Goal: Find specific page/section: Find specific page/section

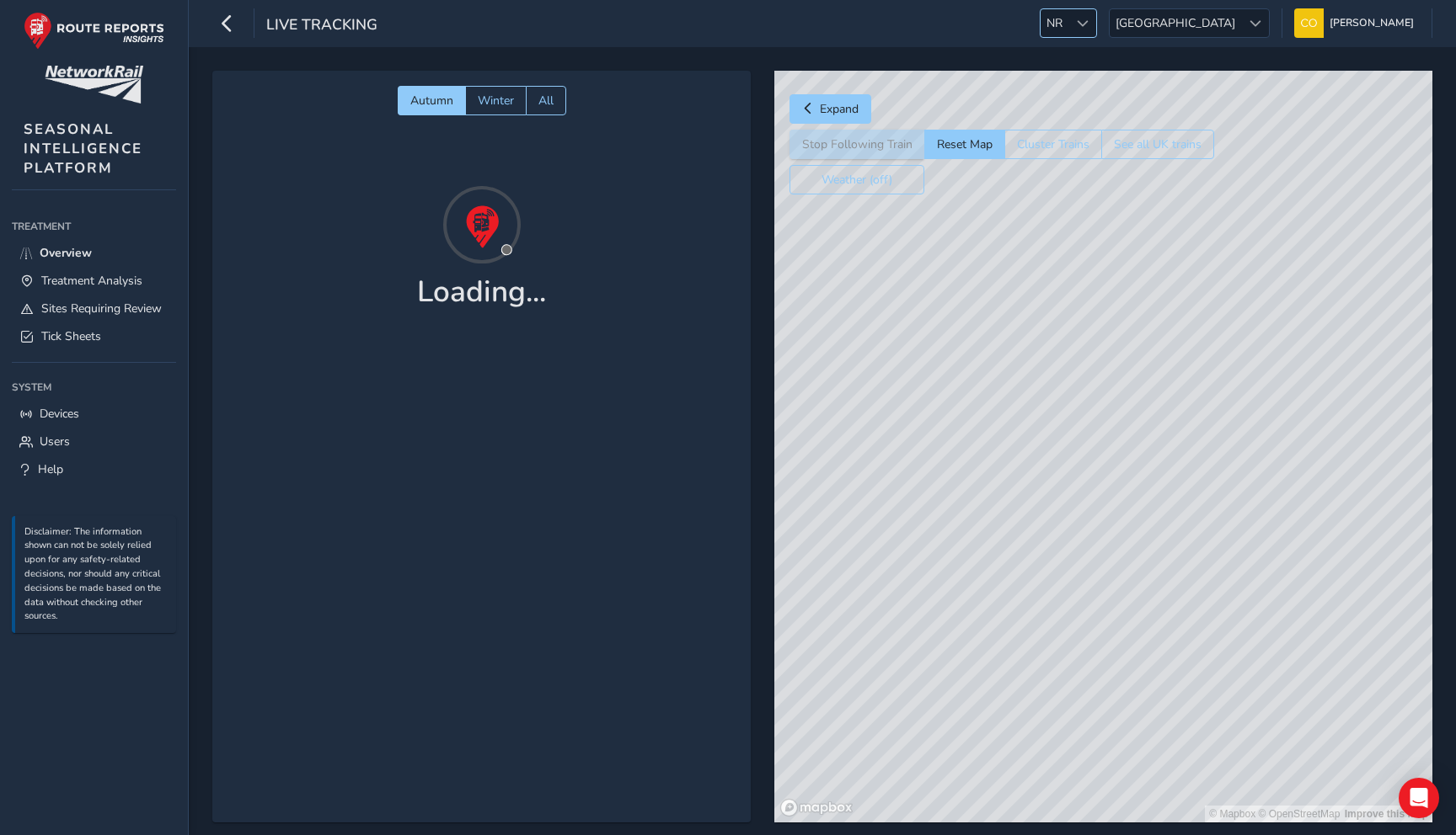
click at [1096, 11] on div at bounding box center [1082, 23] width 28 height 27
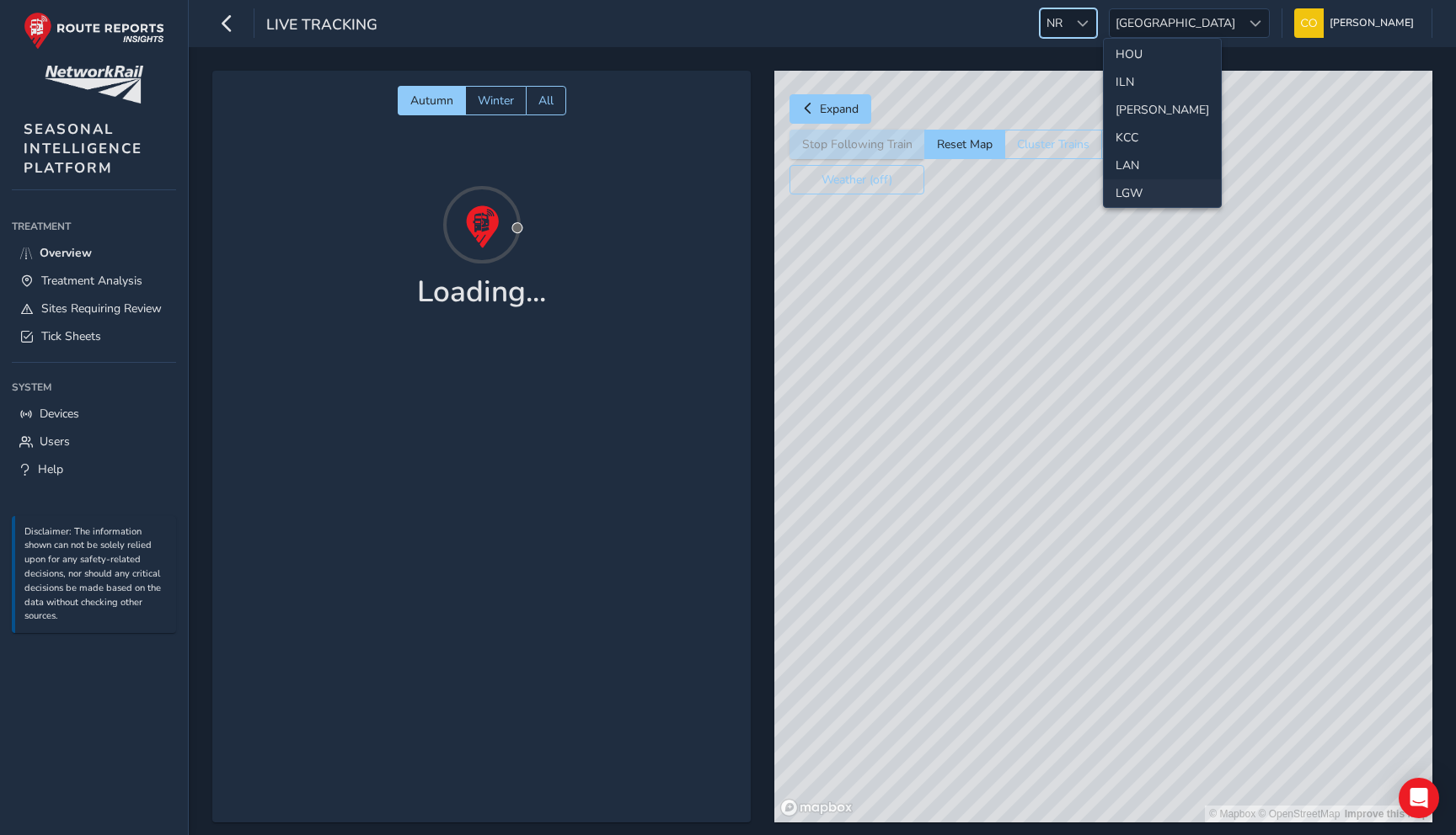
scroll to position [338, 0]
click at [1136, 119] on li "ILN" at bounding box center [1162, 110] width 117 height 27
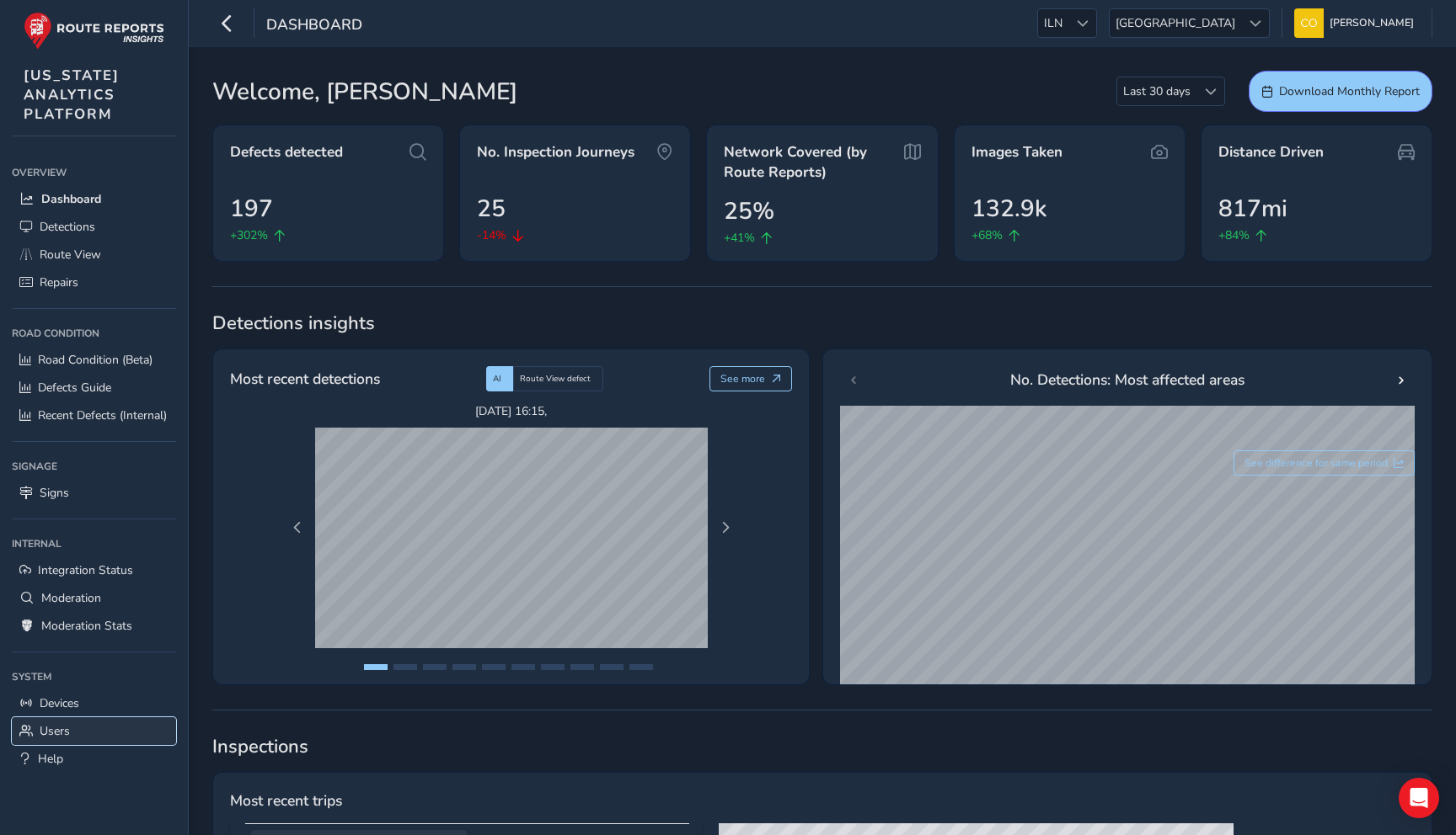
click at [83, 736] on link "Users" at bounding box center [94, 731] width 164 height 27
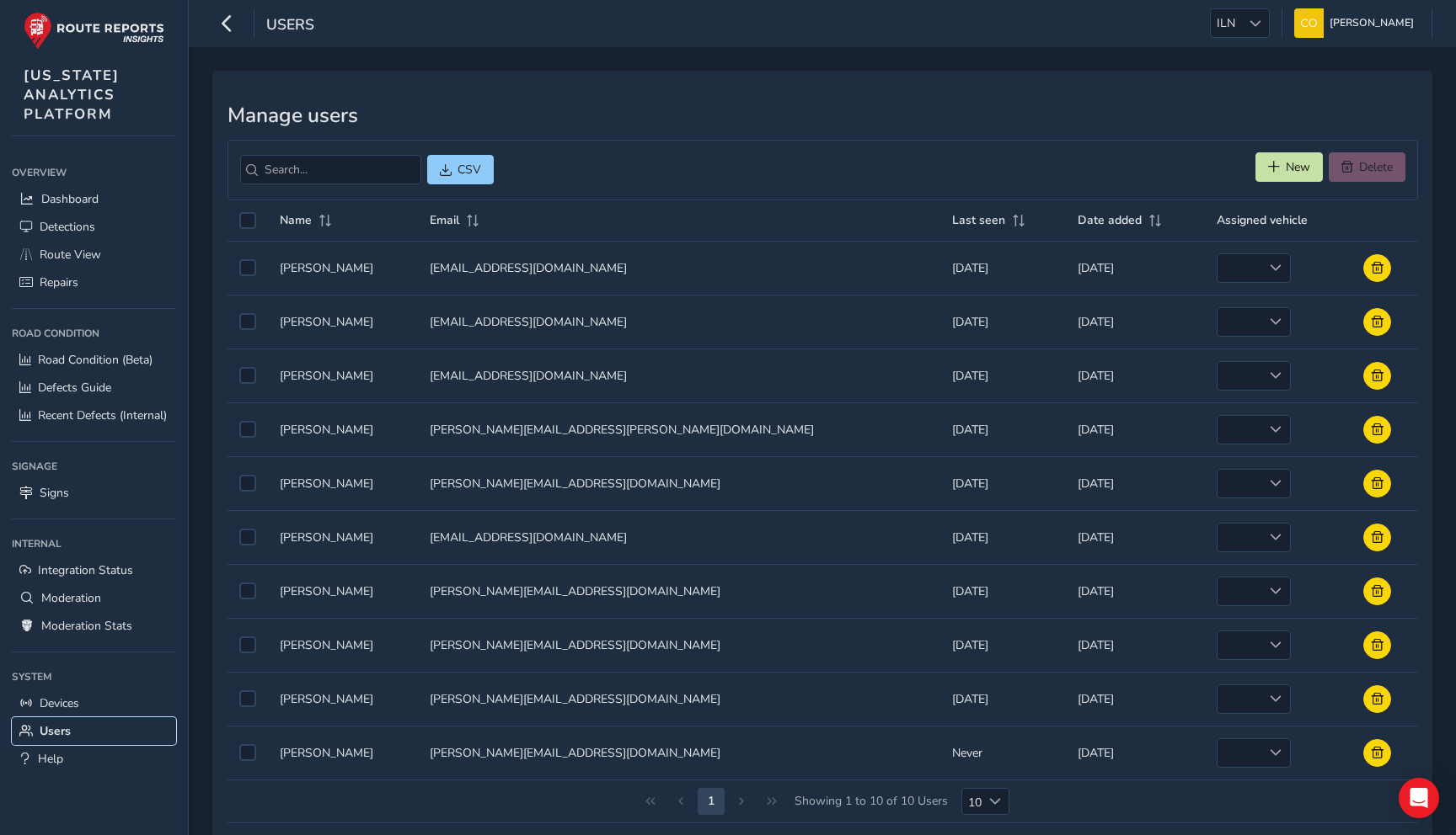
scroll to position [32, 0]
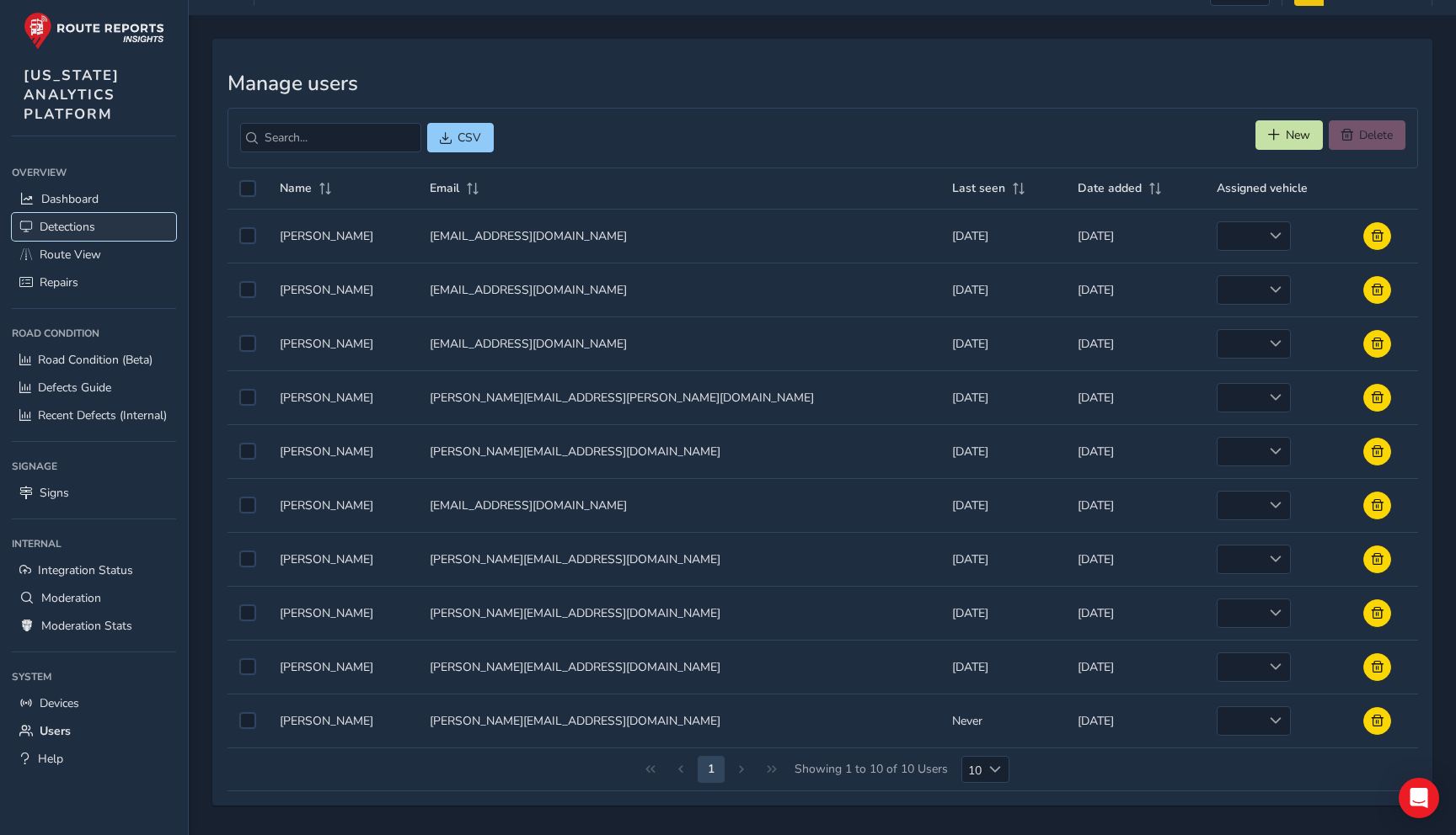
click at [56, 232] on span "Detections" at bounding box center [67, 227] width 56 height 16
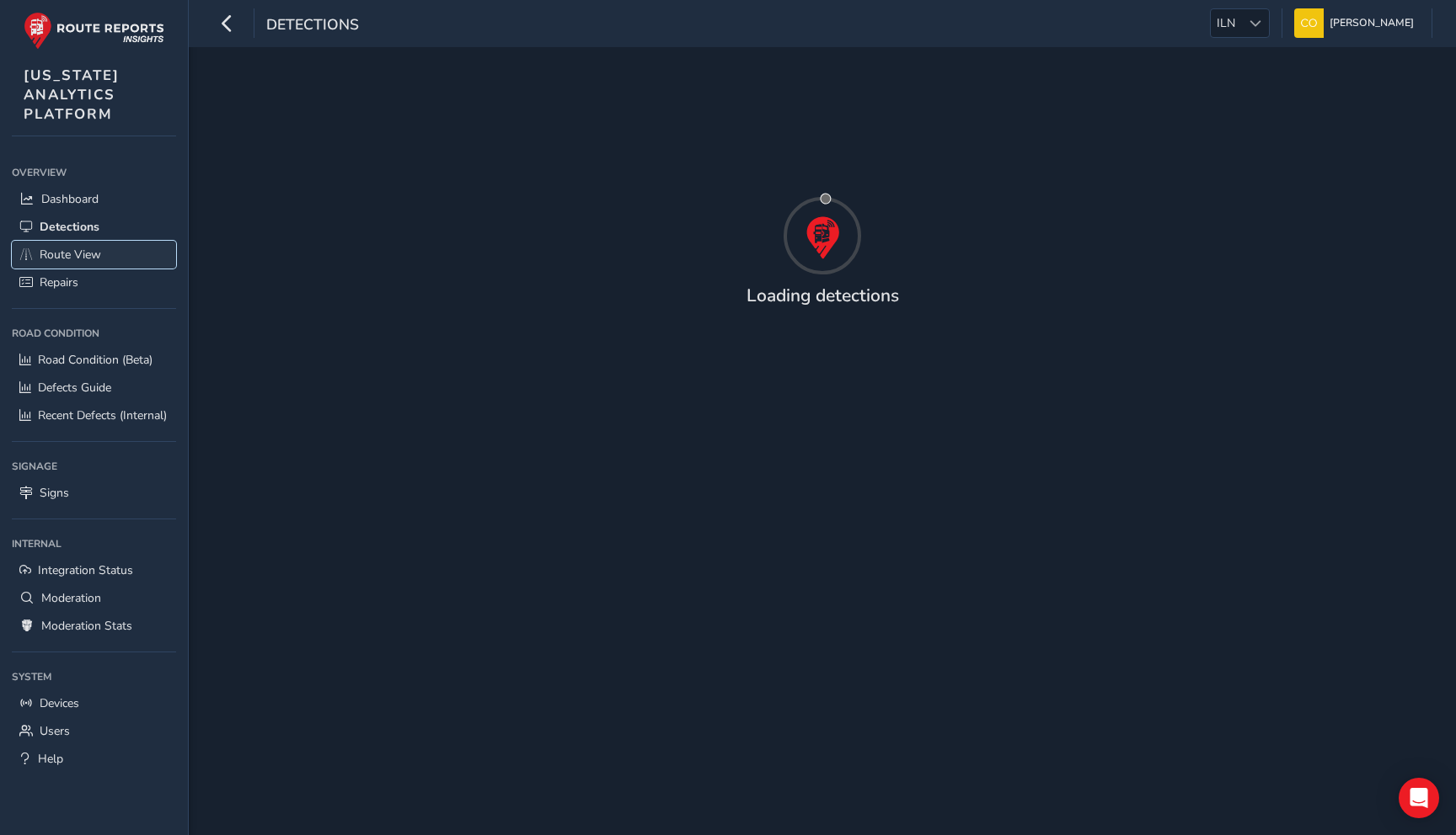
click at [59, 247] on span "Route View" at bounding box center [70, 254] width 62 height 16
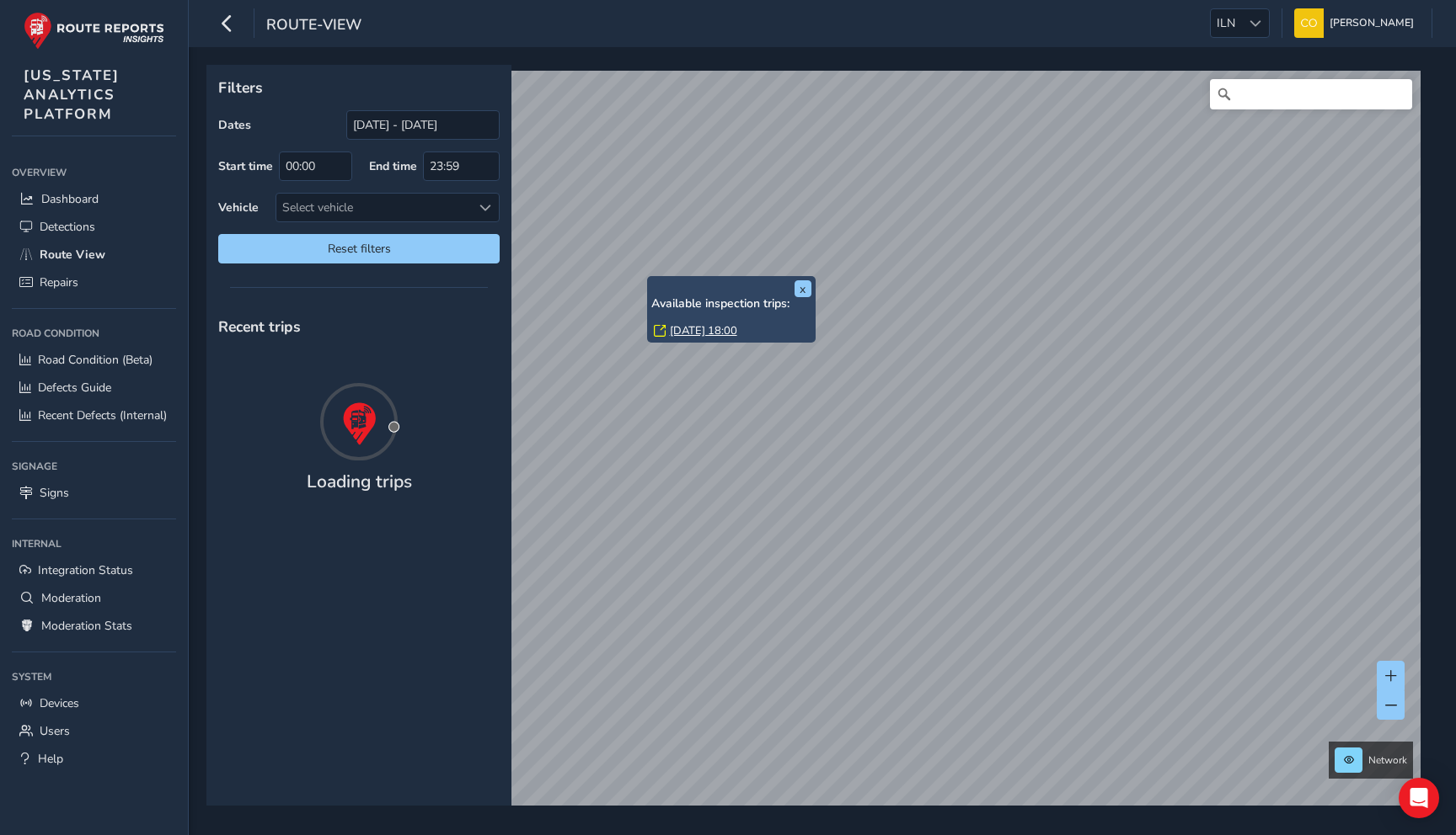
click at [692, 330] on link "[DATE] 18:00" at bounding box center [703, 331] width 67 height 15
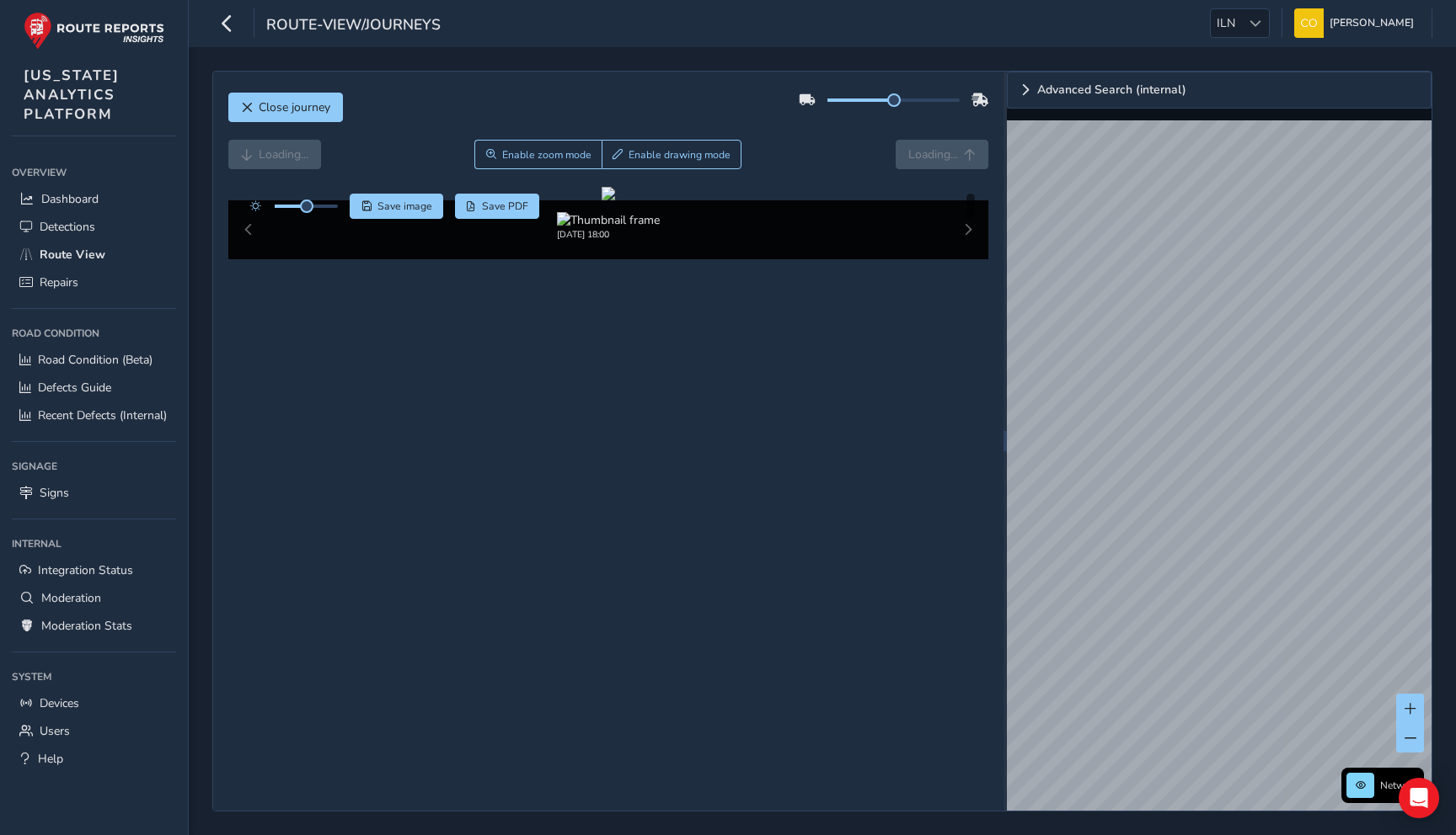
click at [797, 147] on div "Loading... Enable zoom mode Enable drawing mode Loading..." at bounding box center [609, 155] width 761 height 29
click at [224, 113] on div "Close journey Loading... Enable zoom mode Enable drawing mode Loading... Click …" at bounding box center [608, 441] width 790 height 740
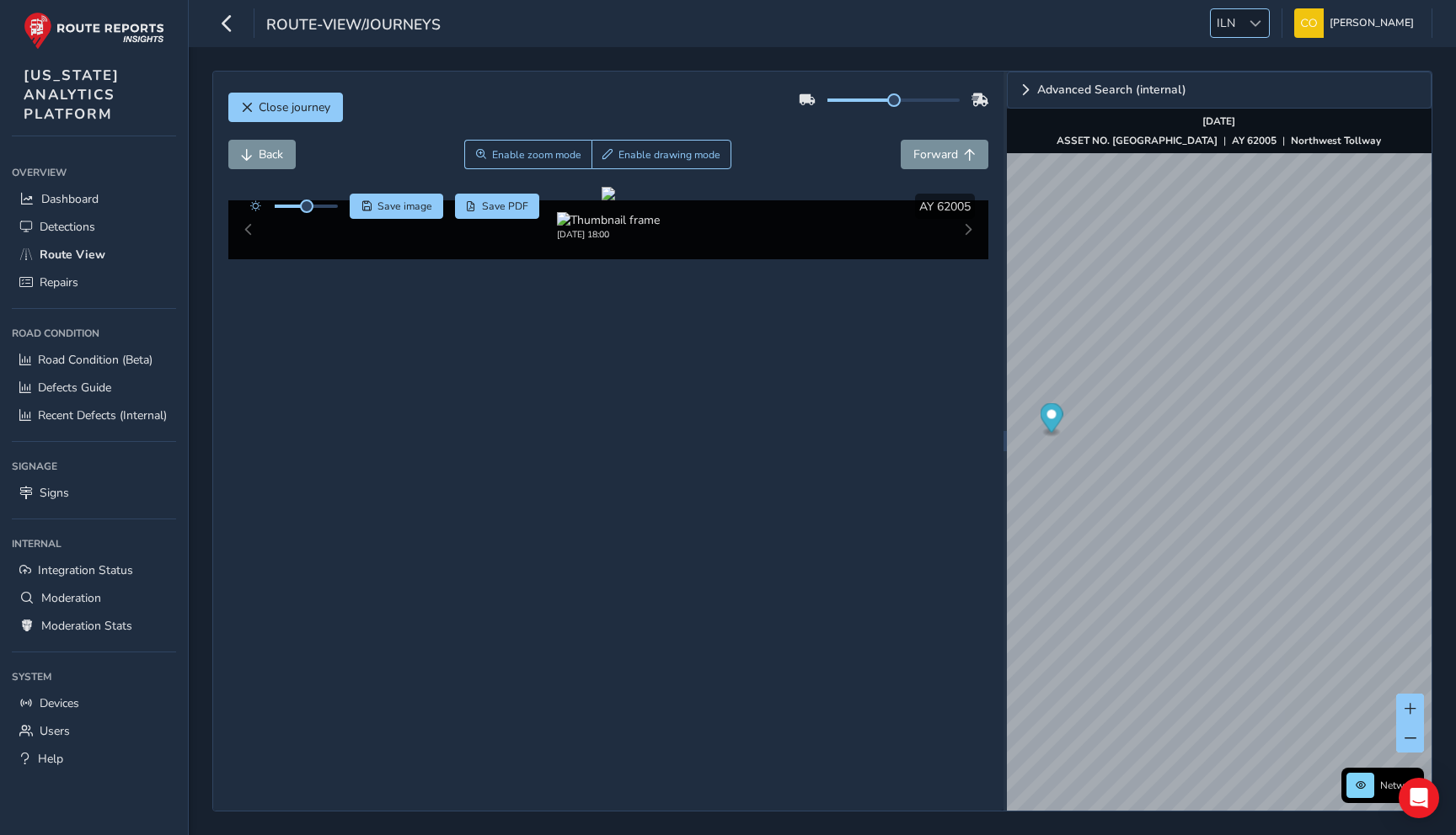
click at [1241, 29] on div at bounding box center [1255, 23] width 28 height 27
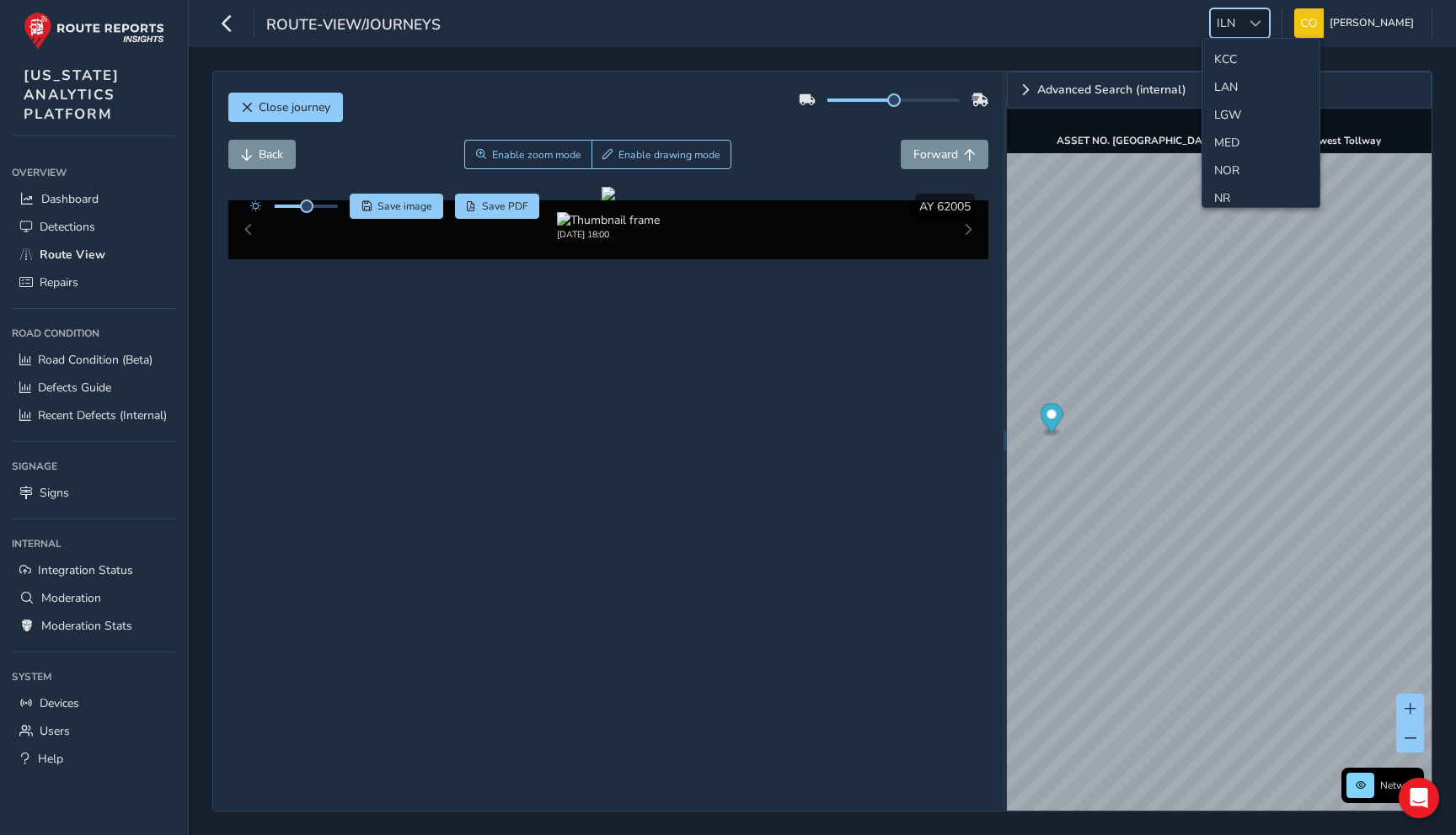
scroll to position [499, 0]
click at [1233, 85] on li "MED" at bounding box center [1261, 87] width 117 height 27
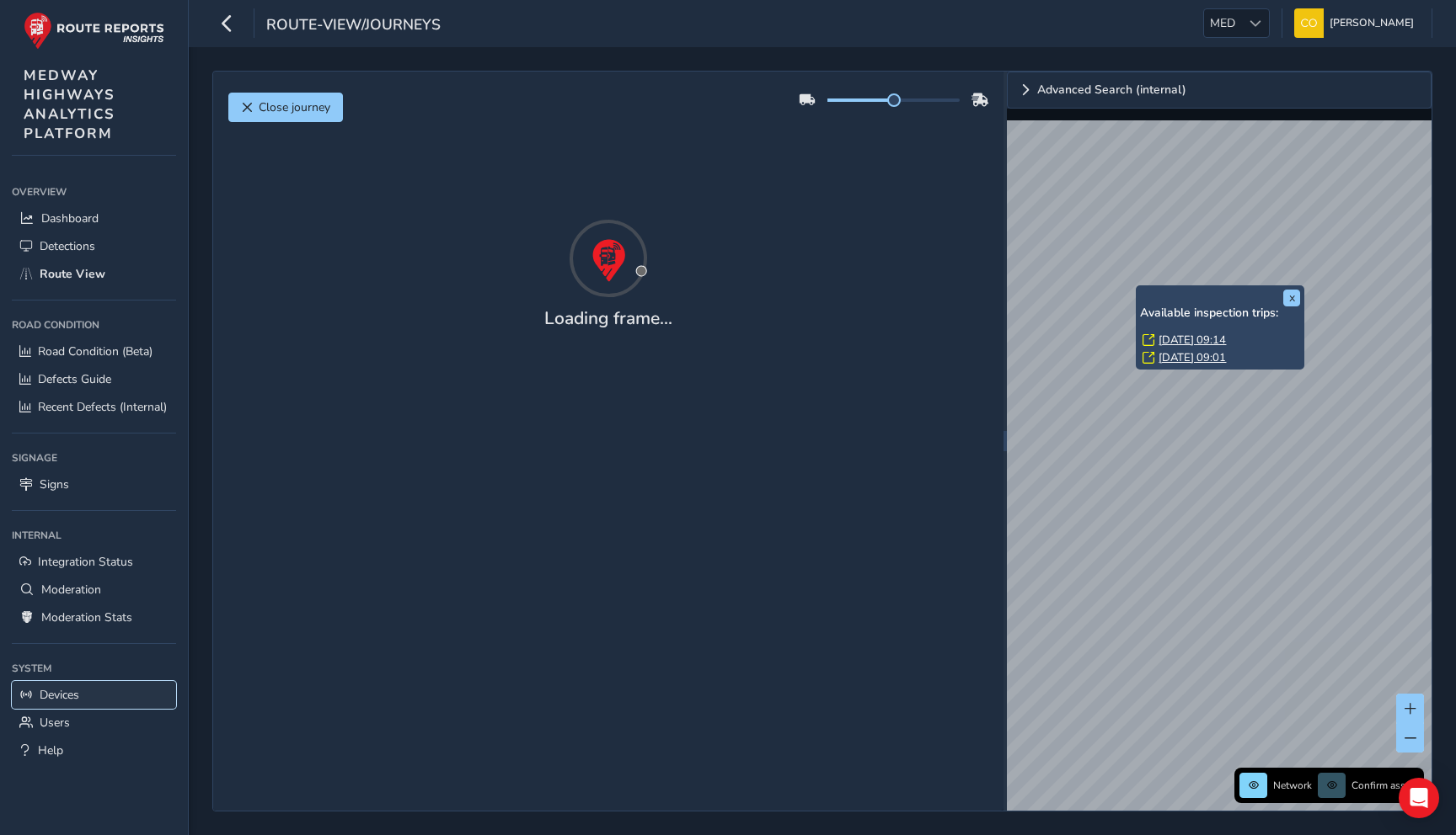
click at [64, 692] on span "Devices" at bounding box center [59, 695] width 40 height 16
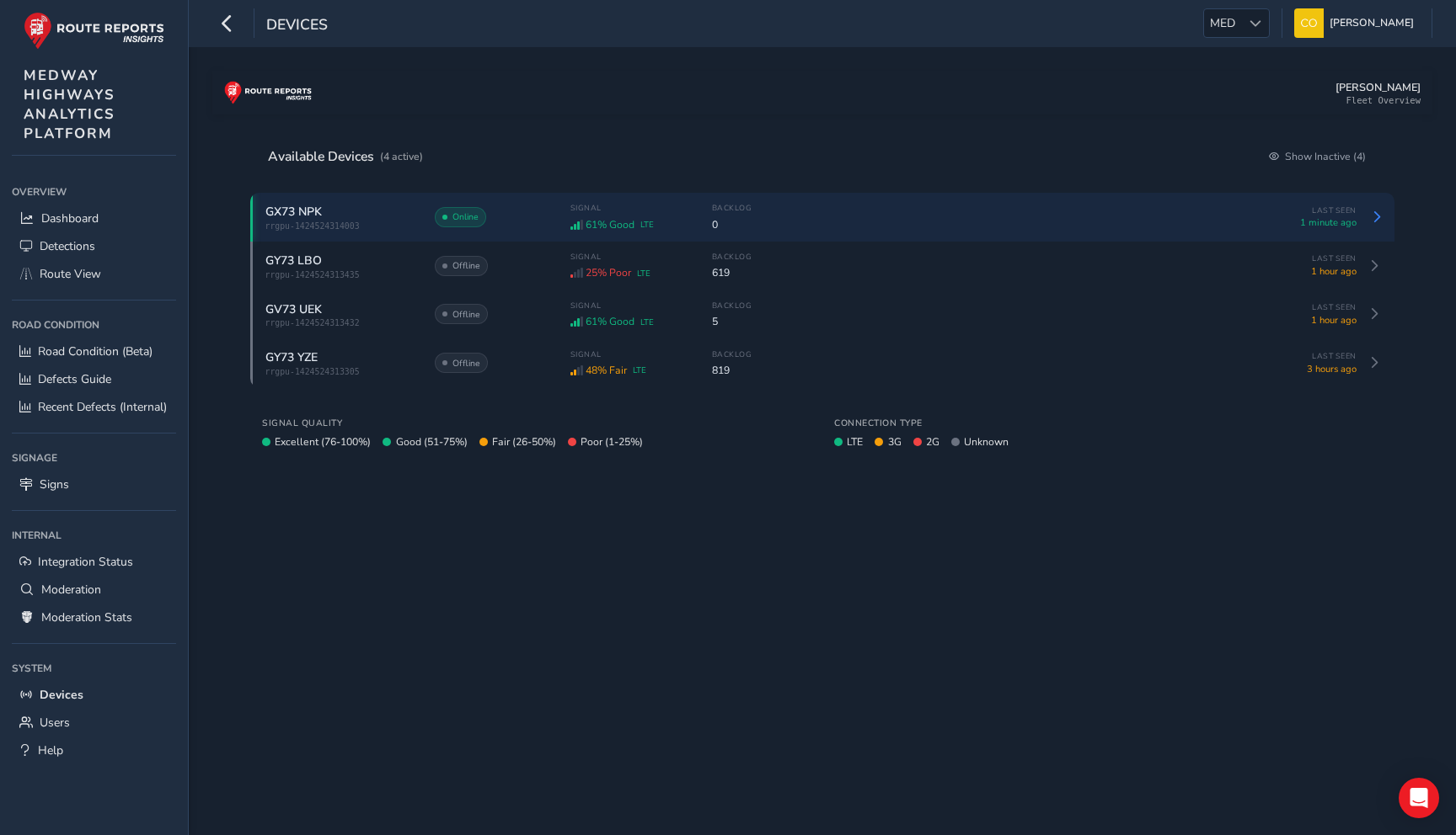
click at [505, 226] on div "Online" at bounding box center [493, 217] width 118 height 21
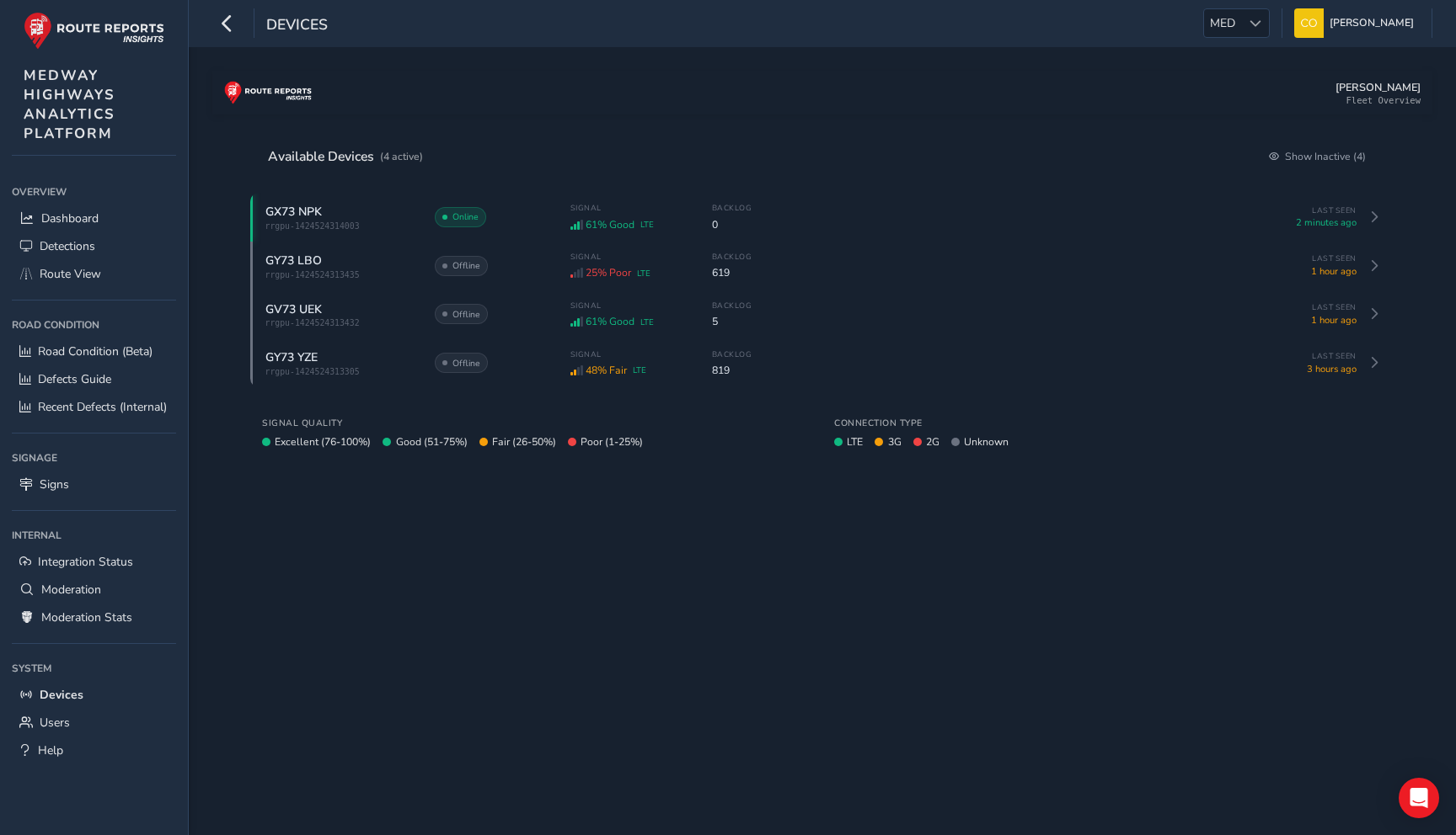
click at [64, 288] on ul "Overview Overview Dashboard Detections Route View Road Condition Road Condition…" at bounding box center [94, 472] width 164 height 585
click at [69, 273] on span "Route View" at bounding box center [70, 274] width 62 height 16
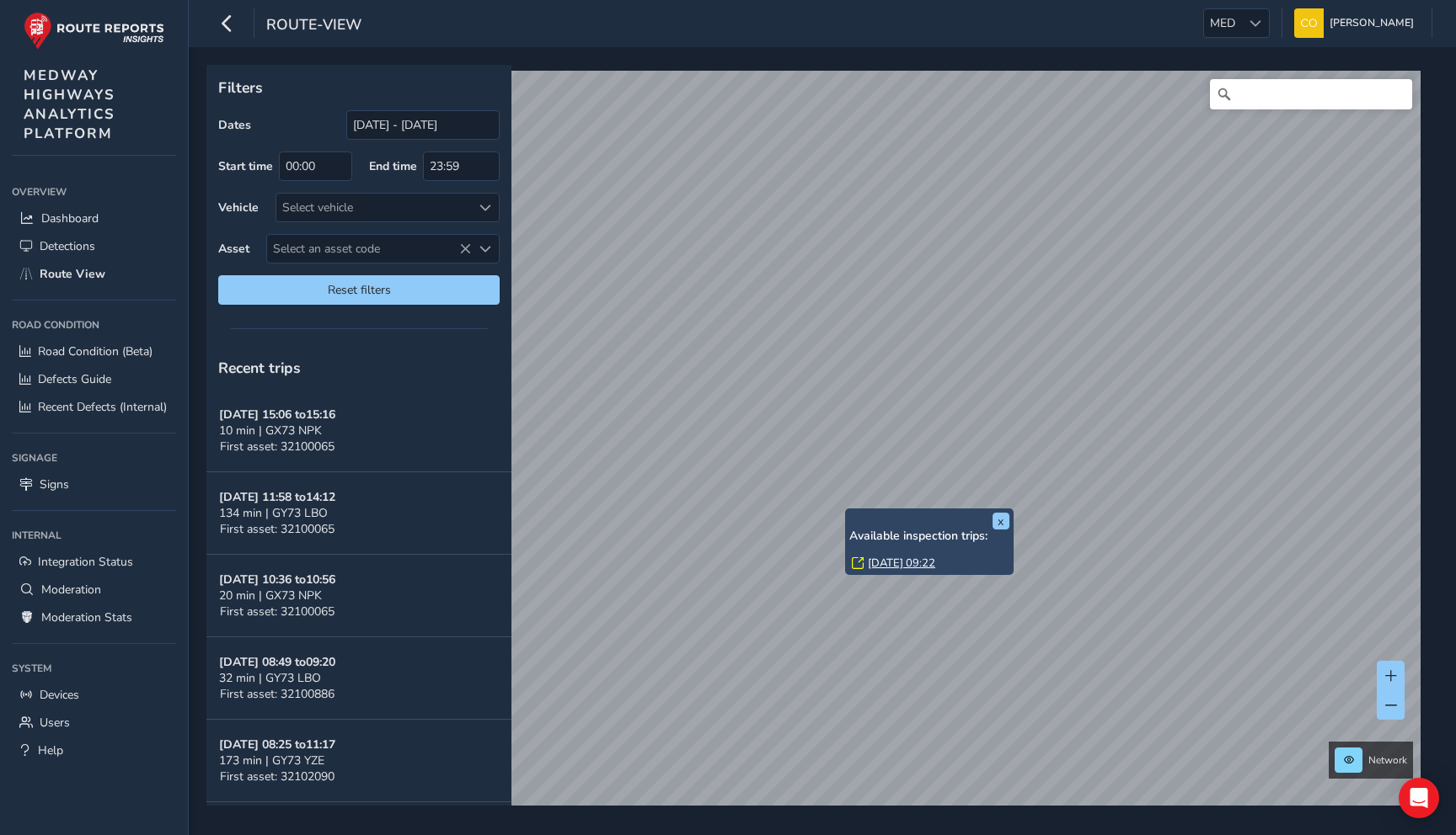
click at [880, 564] on link "[DATE] 09:22" at bounding box center [902, 564] width 67 height 15
